Goal: Information Seeking & Learning: Learn about a topic

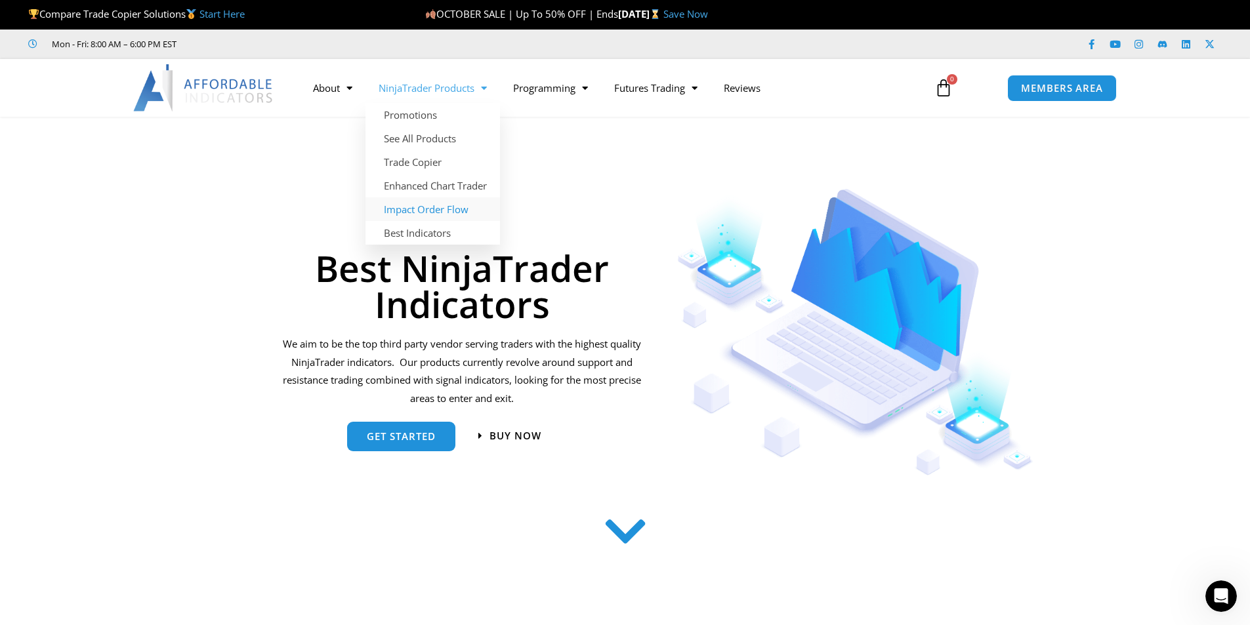
click at [419, 209] on link "Impact Order Flow" at bounding box center [432, 209] width 134 height 24
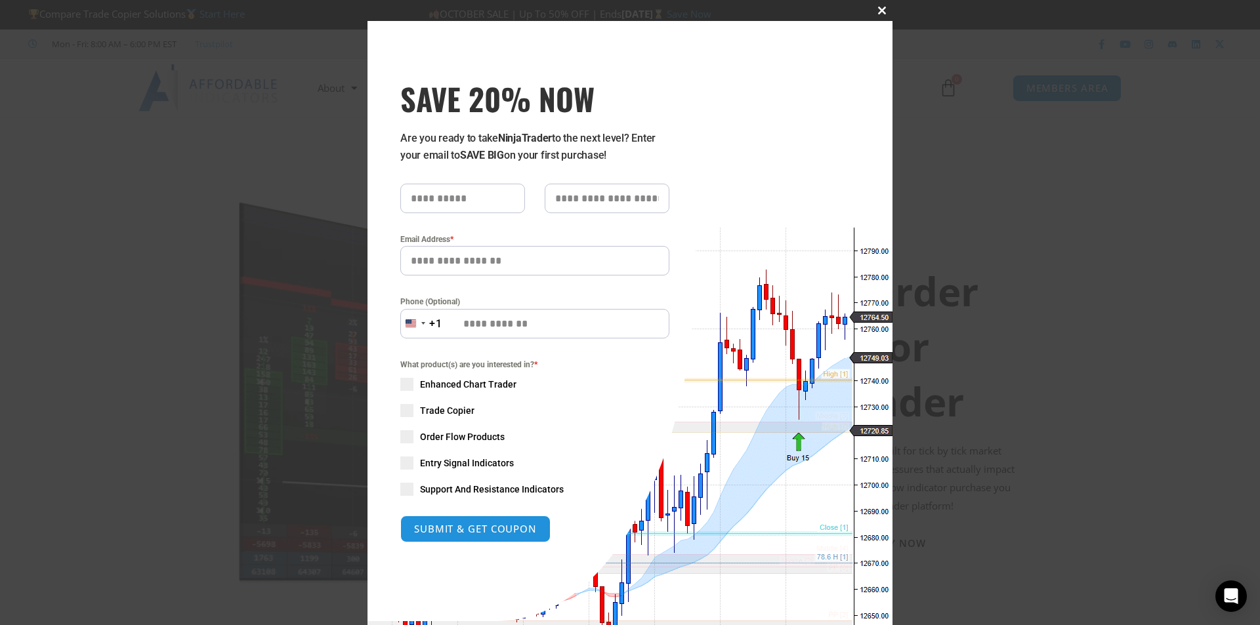
click at [877, 9] on span "SAVE 20% NOW popup" at bounding box center [881, 11] width 21 height 8
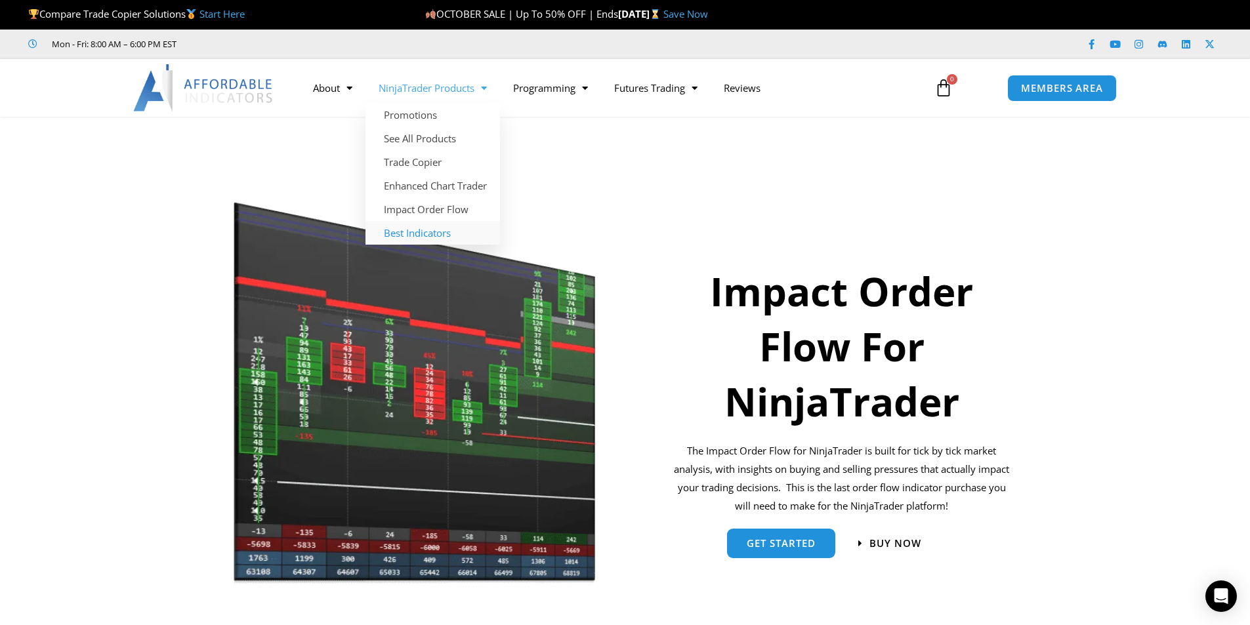
click at [403, 231] on link "Best Indicators" at bounding box center [432, 233] width 134 height 24
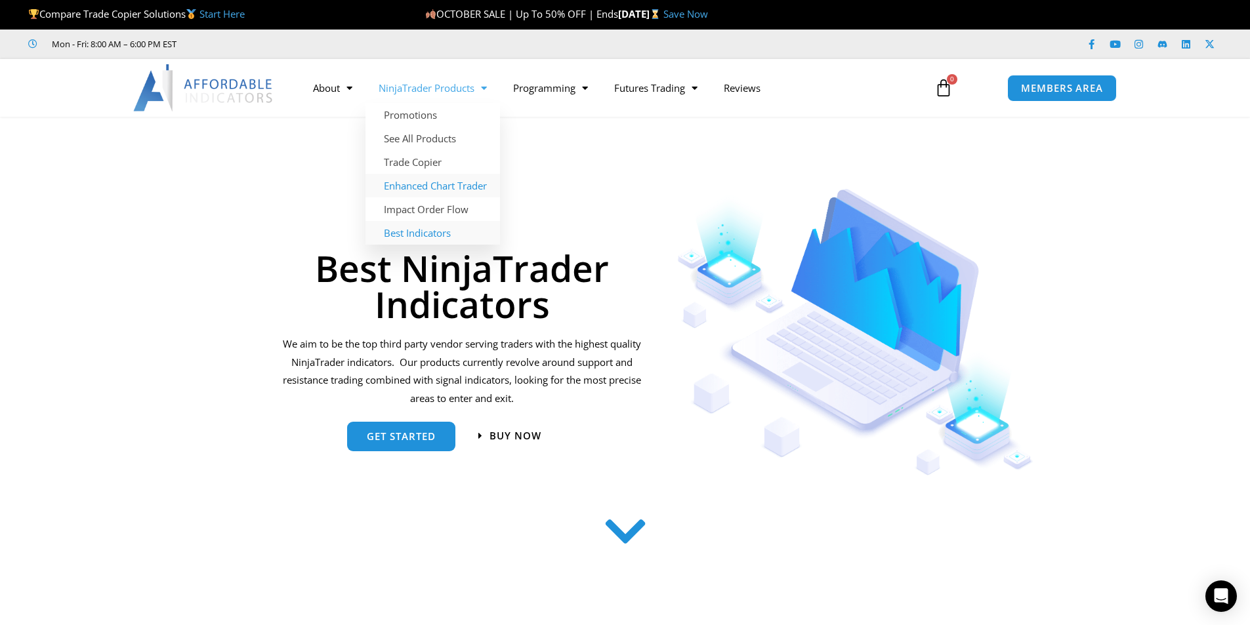
click at [427, 186] on link "Enhanced Chart Trader" at bounding box center [432, 186] width 134 height 24
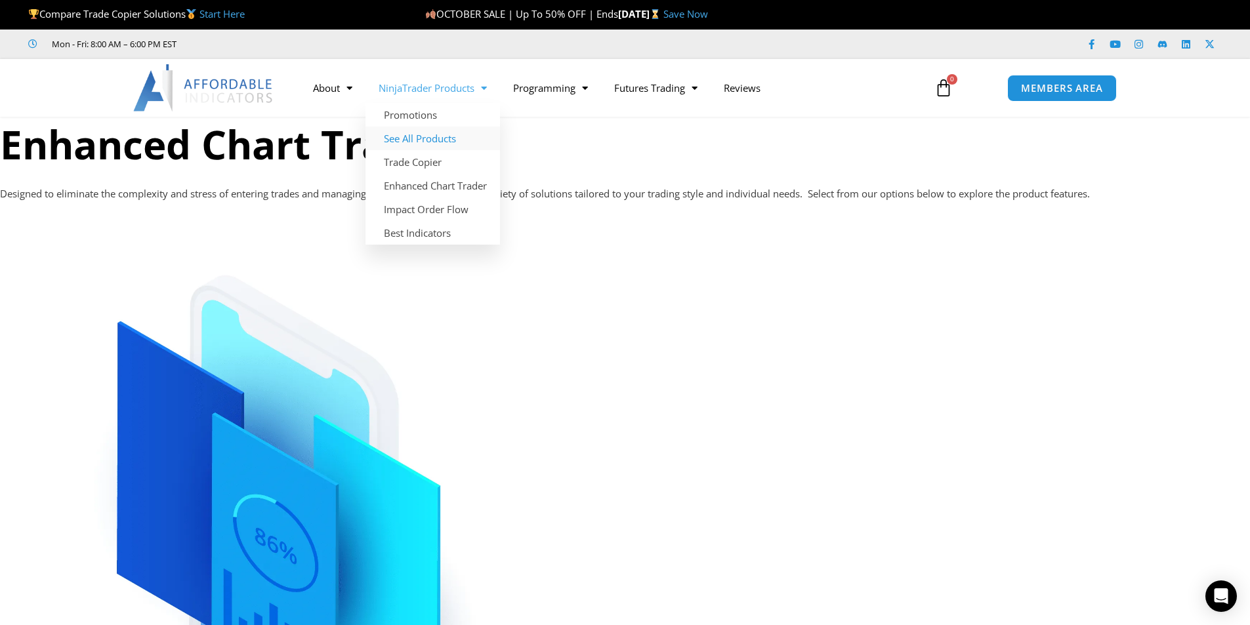
click at [419, 143] on link "See All Products" at bounding box center [432, 139] width 134 height 24
